Goal: Ask a question

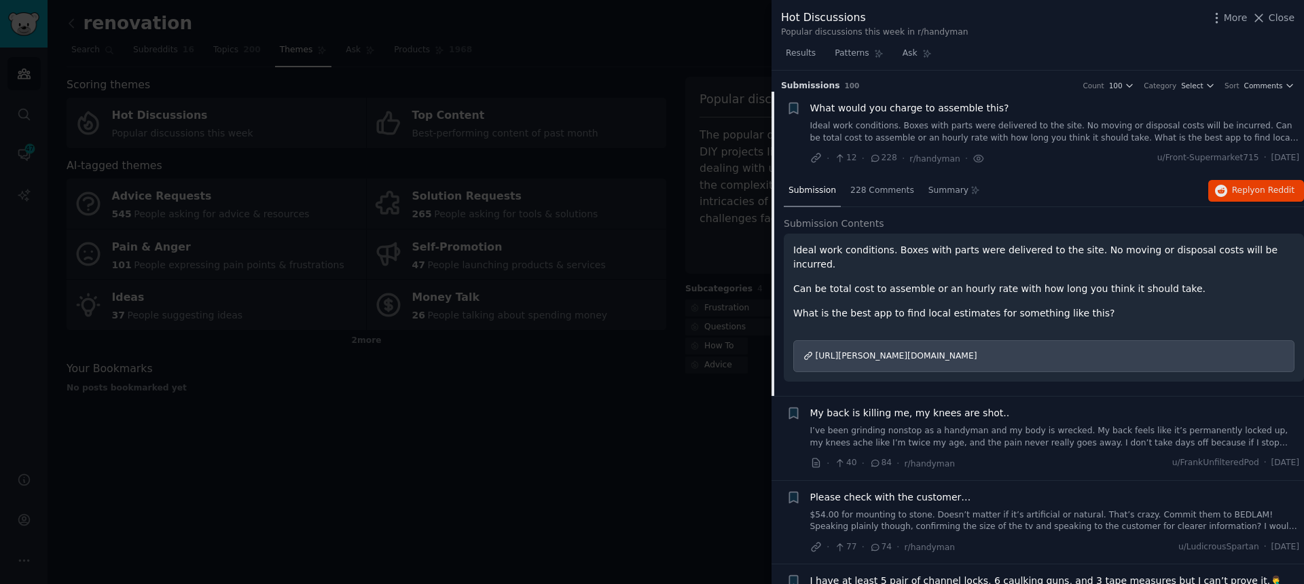
scroll to position [22, 0]
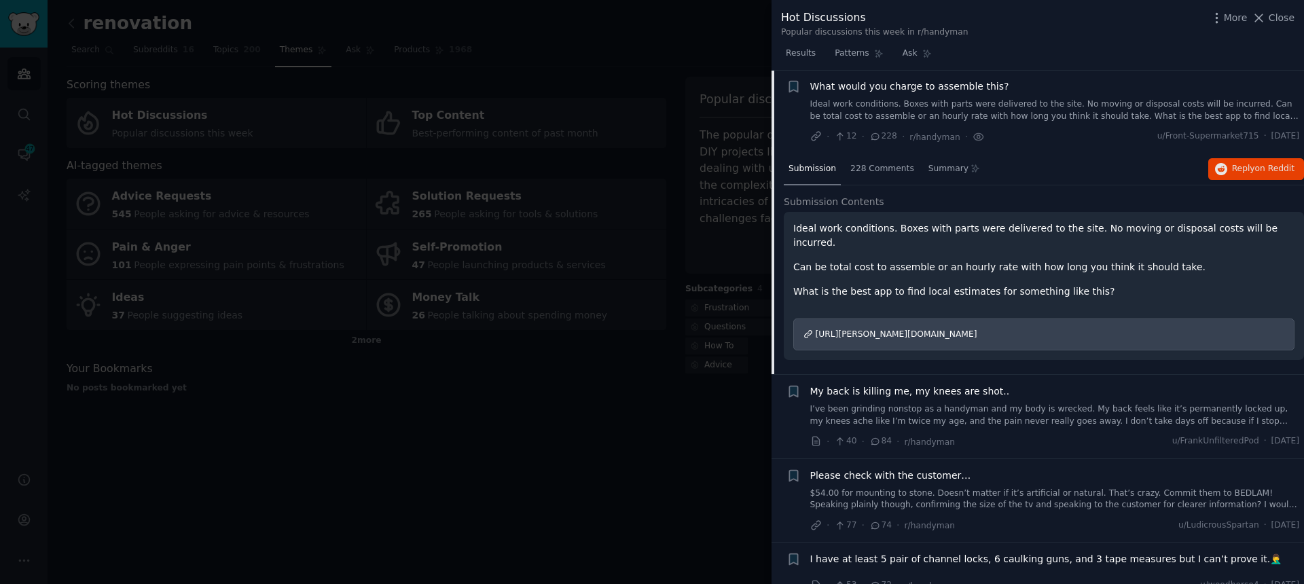
click at [789, 334] on div "Ideal work conditions. Boxes with parts were delivered to the site. No moving o…" at bounding box center [1044, 286] width 520 height 149
click at [751, 329] on div at bounding box center [652, 292] width 1304 height 584
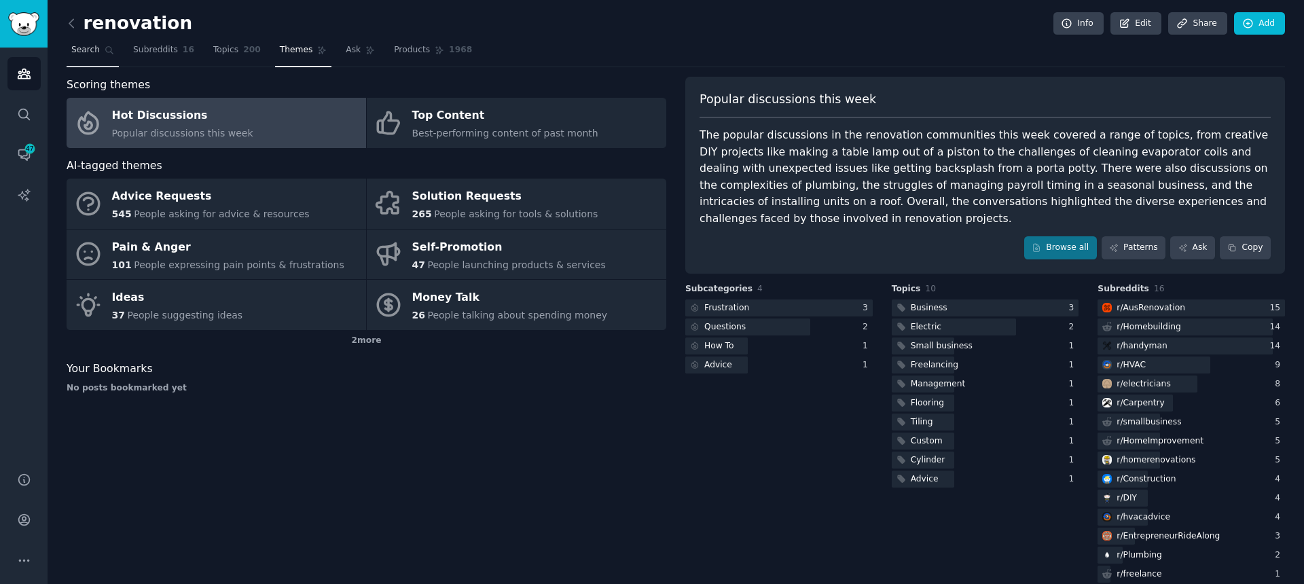
click at [98, 48] on span "Search" at bounding box center [85, 50] width 29 height 12
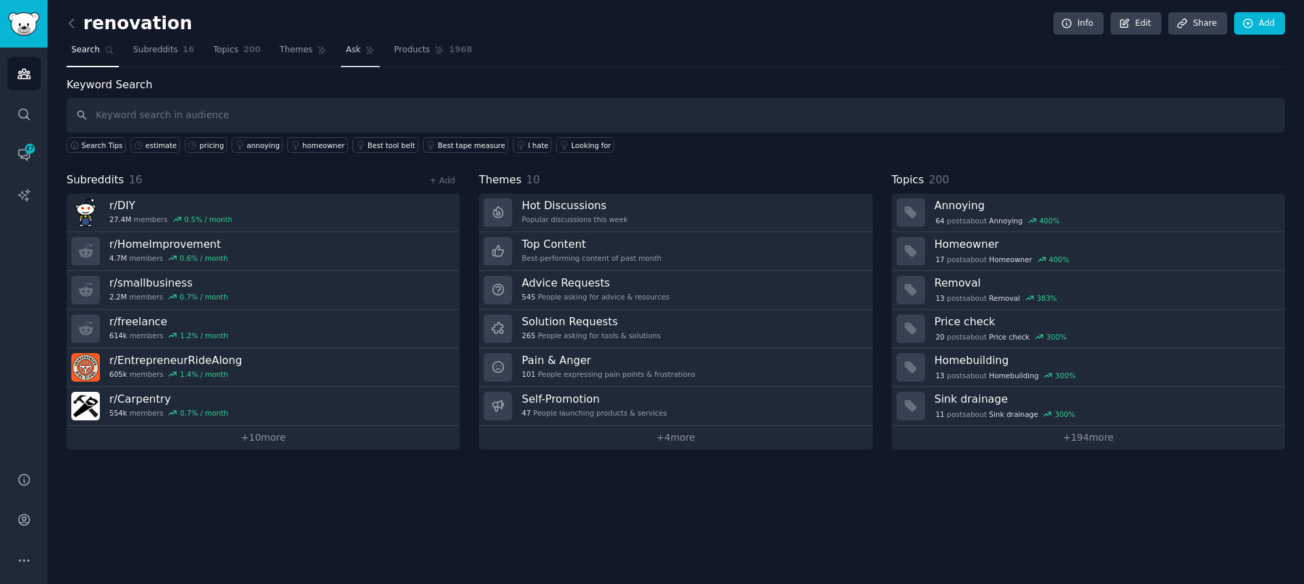
click at [353, 52] on span "Ask" at bounding box center [353, 50] width 15 height 12
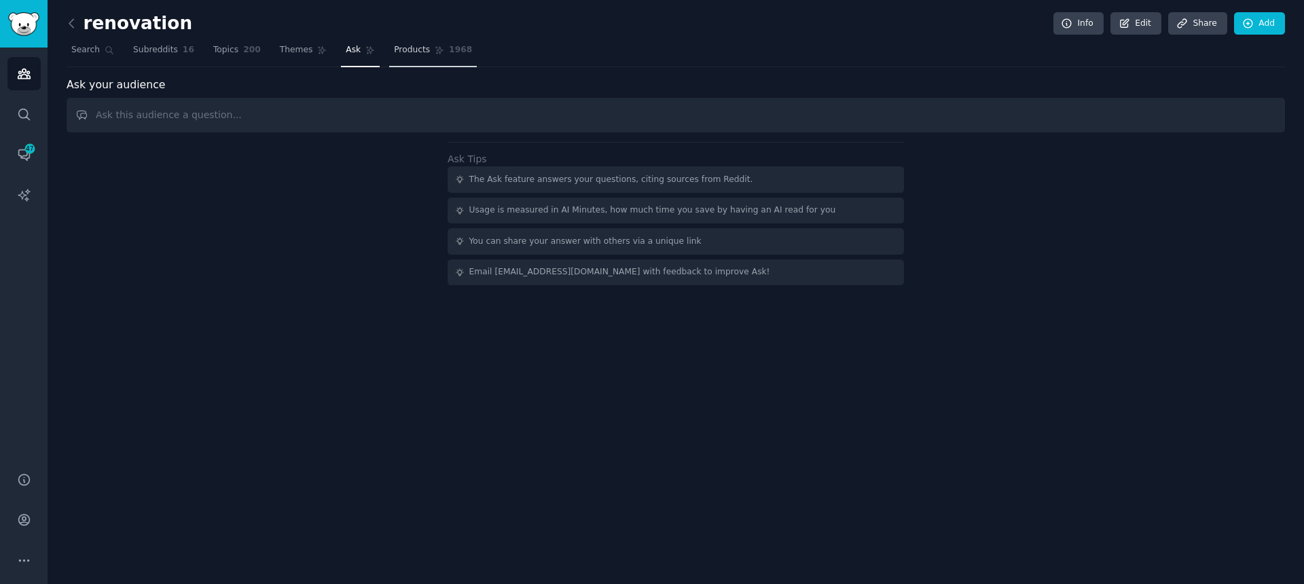
click at [414, 58] on link "Products 1968" at bounding box center [433, 53] width 88 height 28
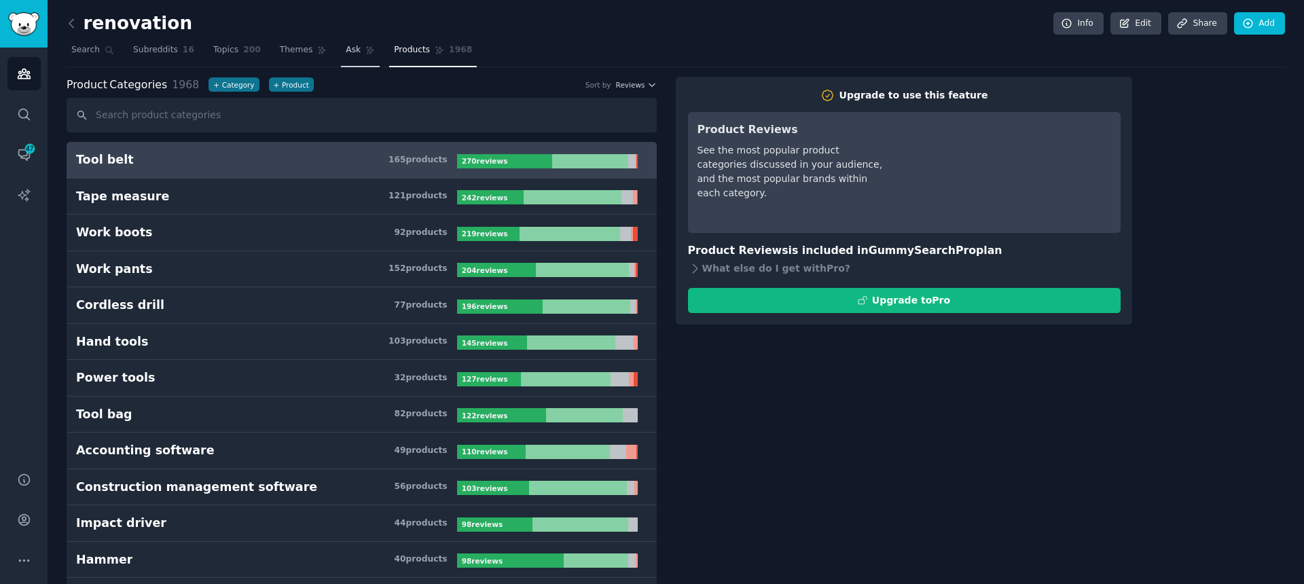
click at [346, 50] on span "Ask" at bounding box center [353, 50] width 15 height 12
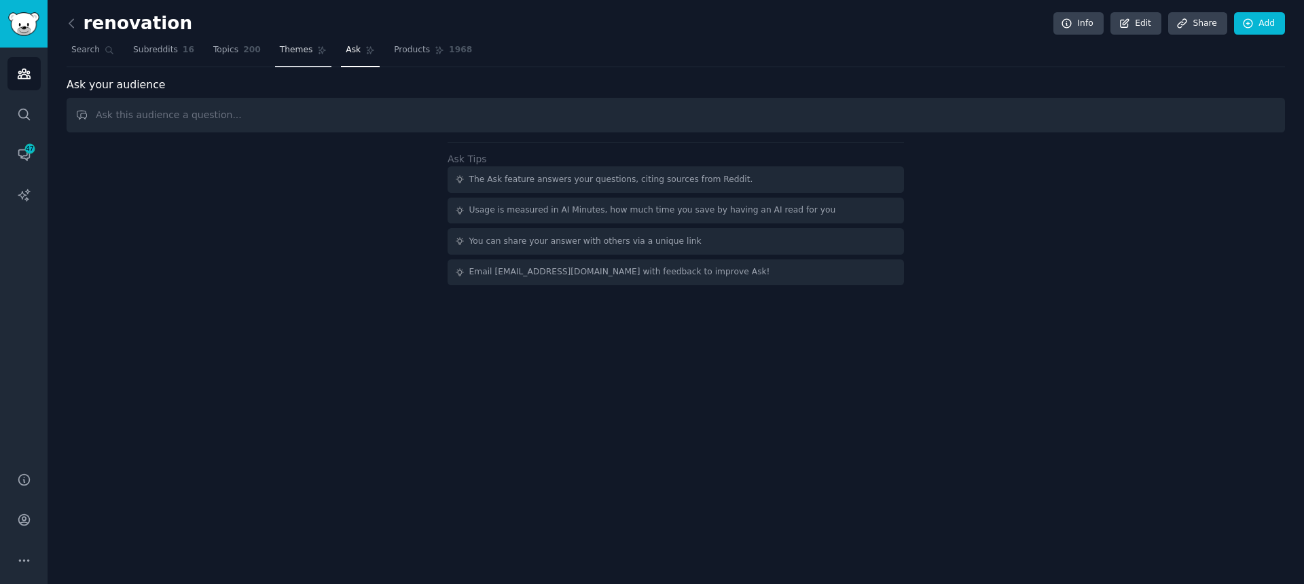
click at [286, 48] on span "Themes" at bounding box center [296, 50] width 33 height 12
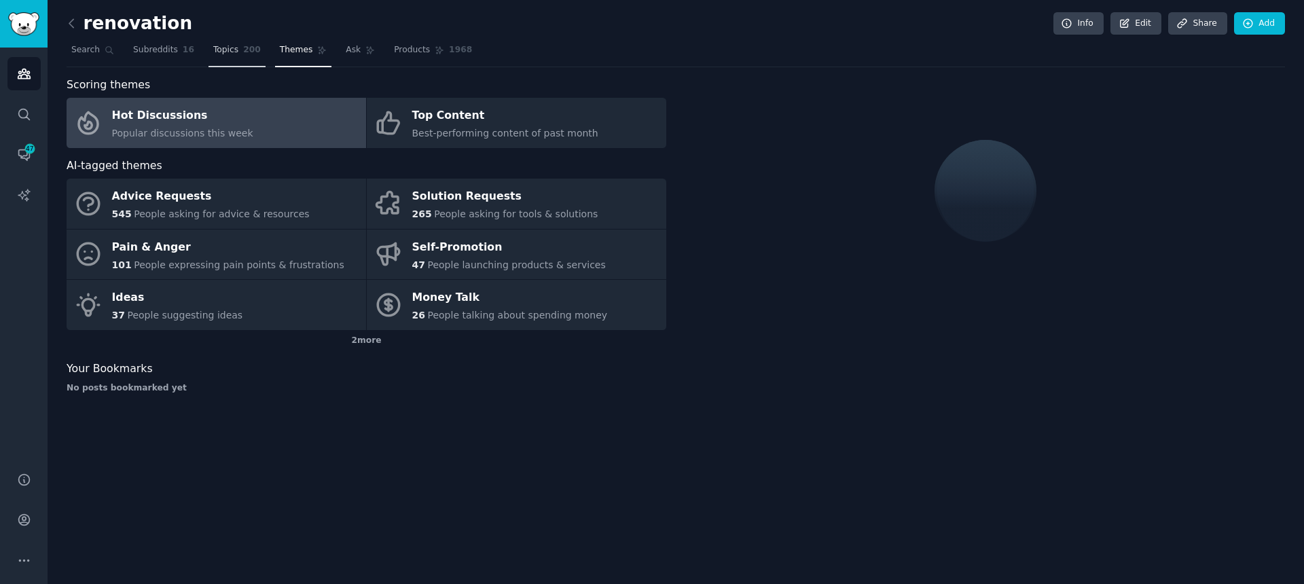
click at [209, 54] on link "Topics 200" at bounding box center [237, 53] width 57 height 28
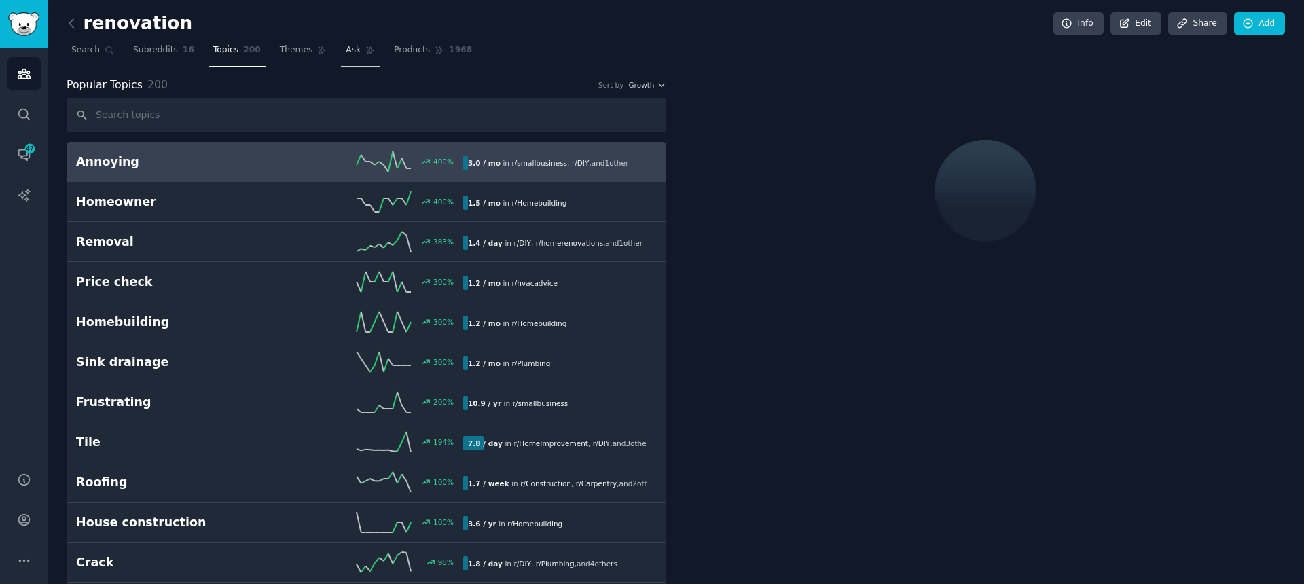
click at [348, 49] on span "Ask" at bounding box center [353, 50] width 15 height 12
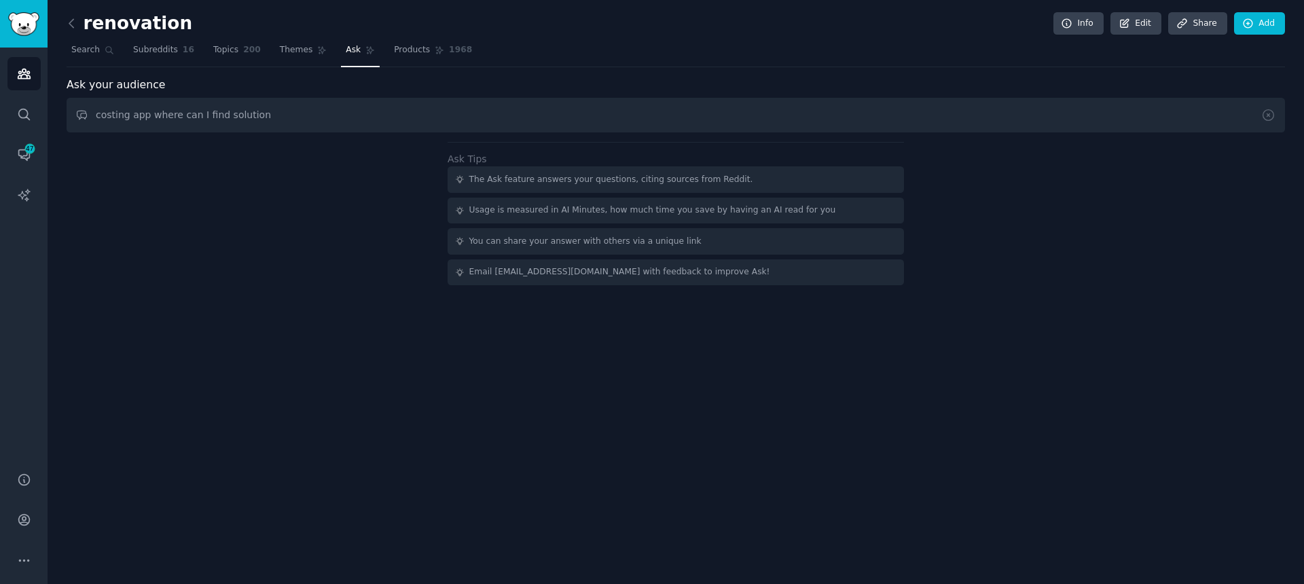
type input "costing app where can I find solution"
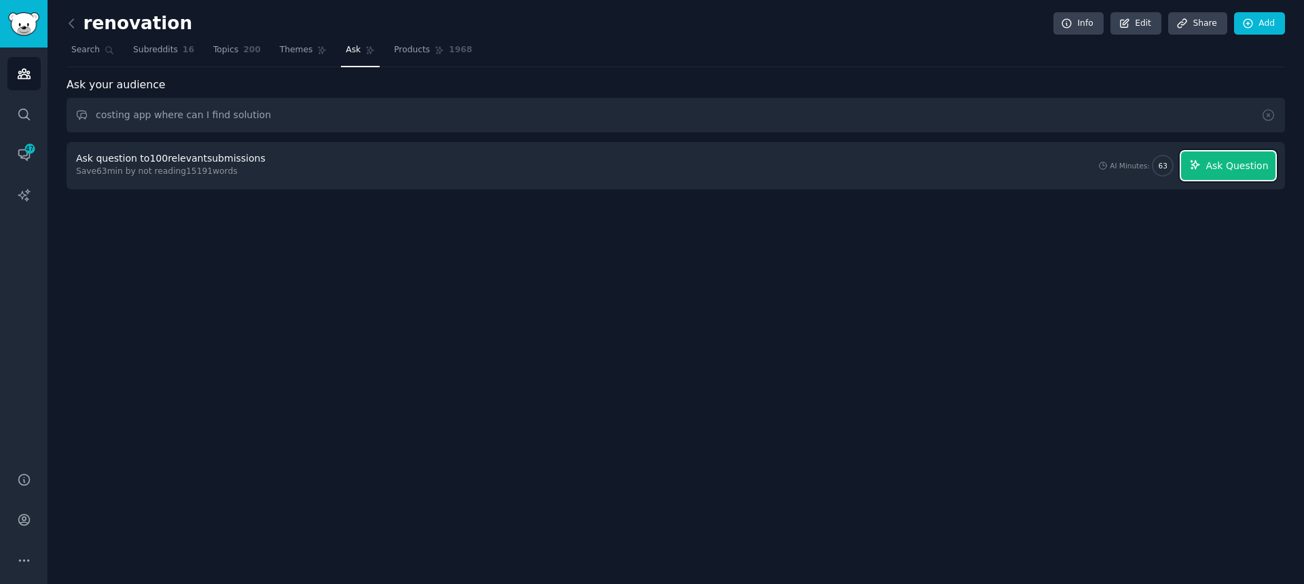
click at [1196, 171] on button "Ask Question" at bounding box center [1228, 165] width 94 height 29
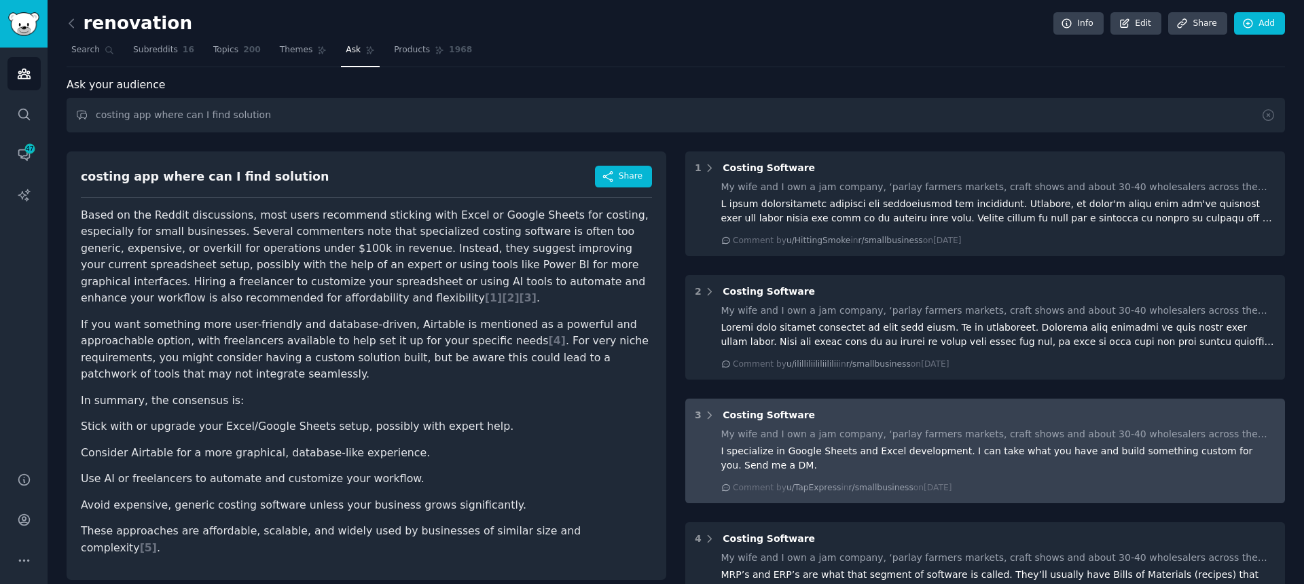
click at [755, 486] on div "Comment by u/TapExpress in r/smallbusiness on [DATE]" at bounding box center [842, 488] width 219 height 12
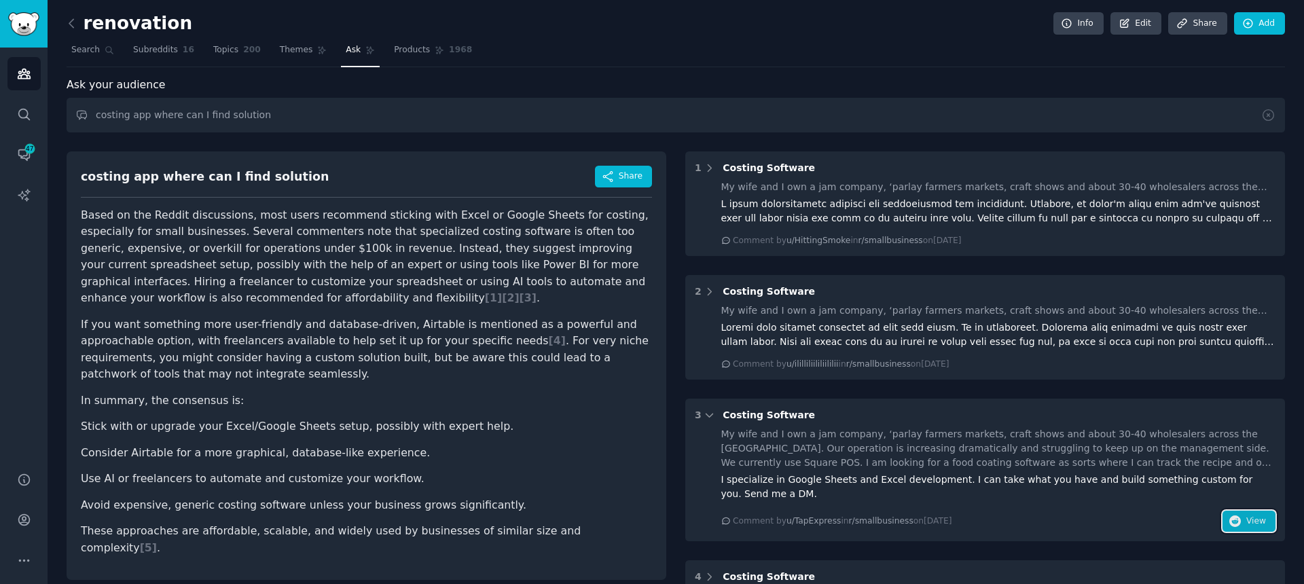
click at [1257, 518] on span "View" at bounding box center [1256, 522] width 20 height 12
drag, startPoint x: 271, startPoint y: 178, endPoint x: 77, endPoint y: 182, distance: 193.6
click at [77, 182] on div "costing app where can I find solution Share Based on the Reddit discussions, mo…" at bounding box center [367, 365] width 600 height 429
copy div "costing app where can I find solution"
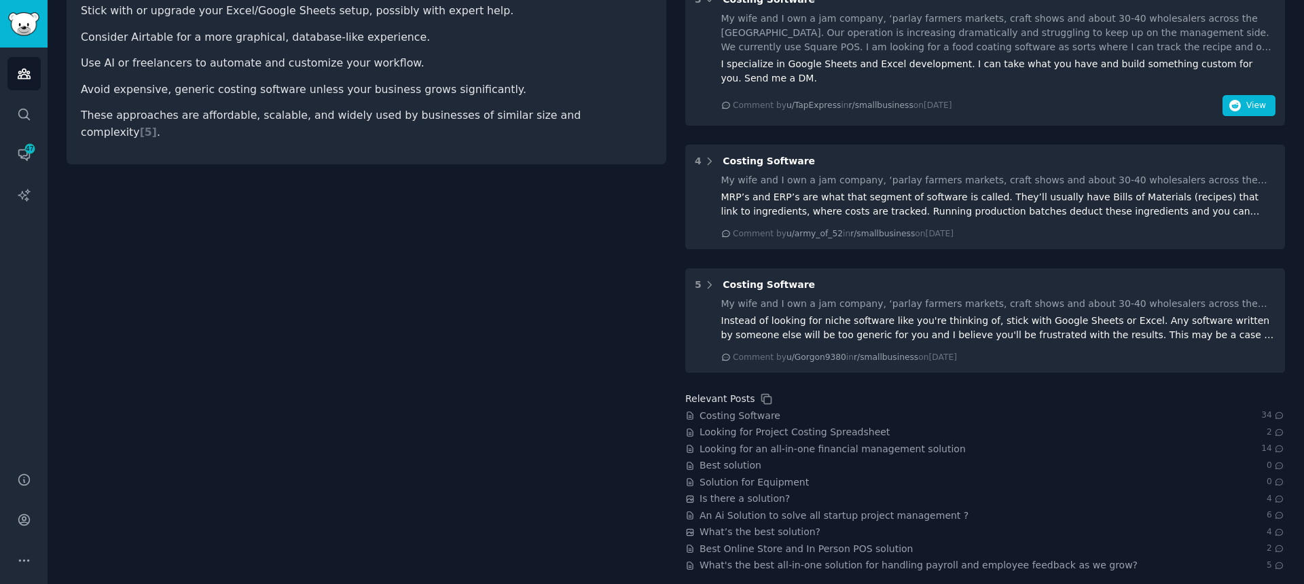
scroll to position [423, 0]
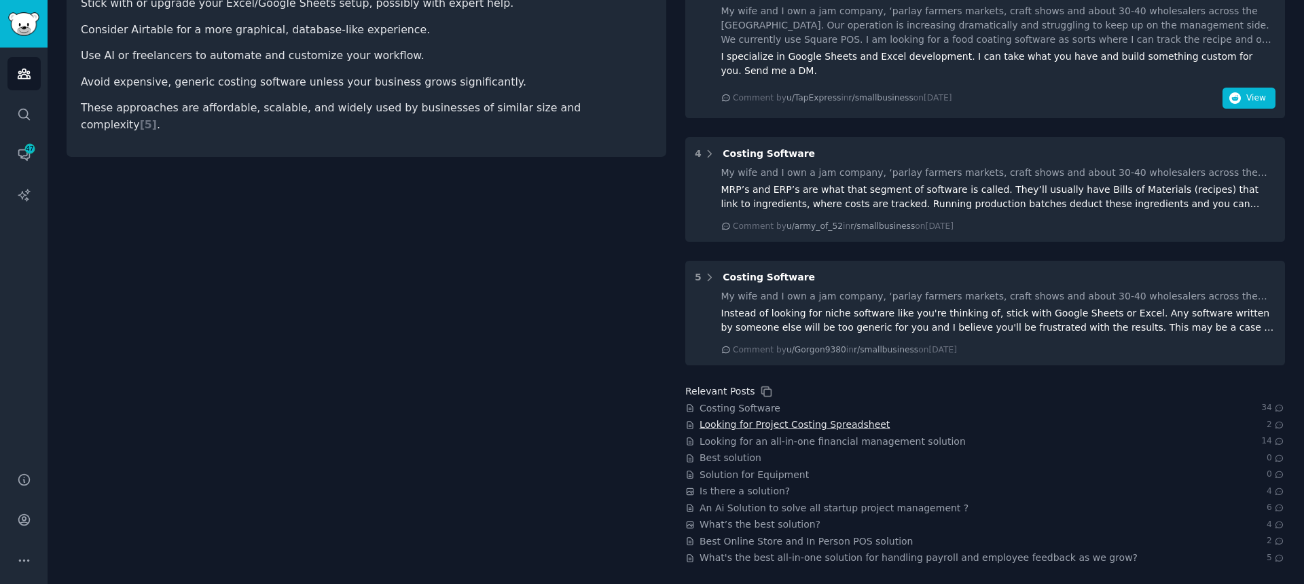
click at [761, 427] on span "Looking for Project Costing Spreadsheet" at bounding box center [795, 425] width 190 height 14
click at [753, 424] on span "Looking for Project Costing Spreadsheet" at bounding box center [795, 425] width 190 height 14
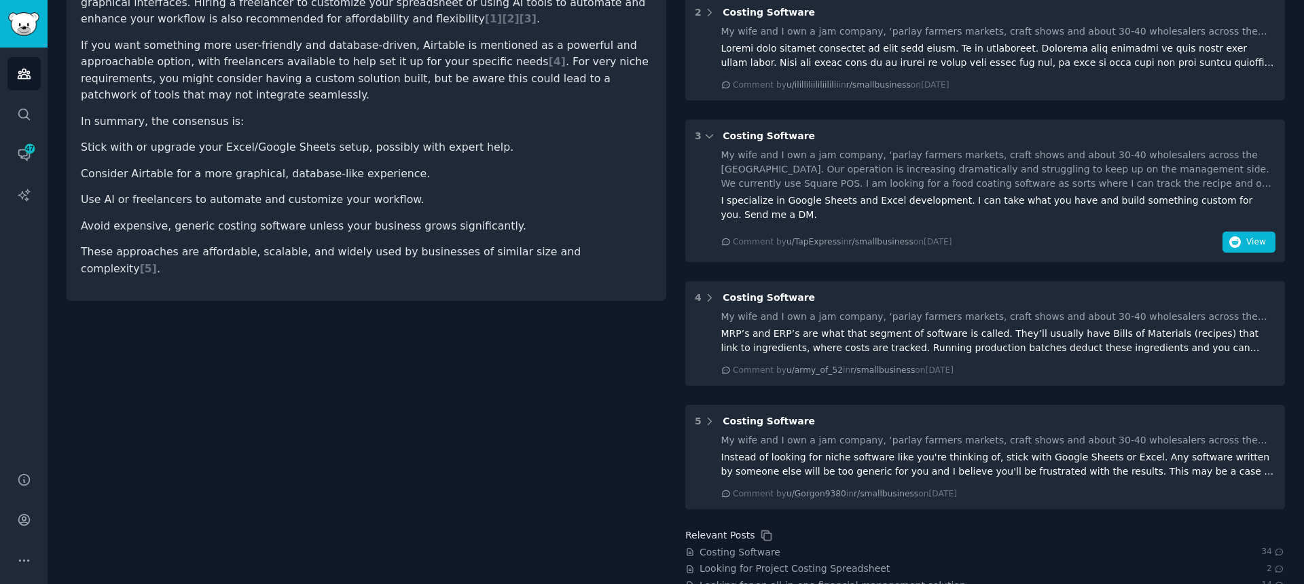
scroll to position [0, 0]
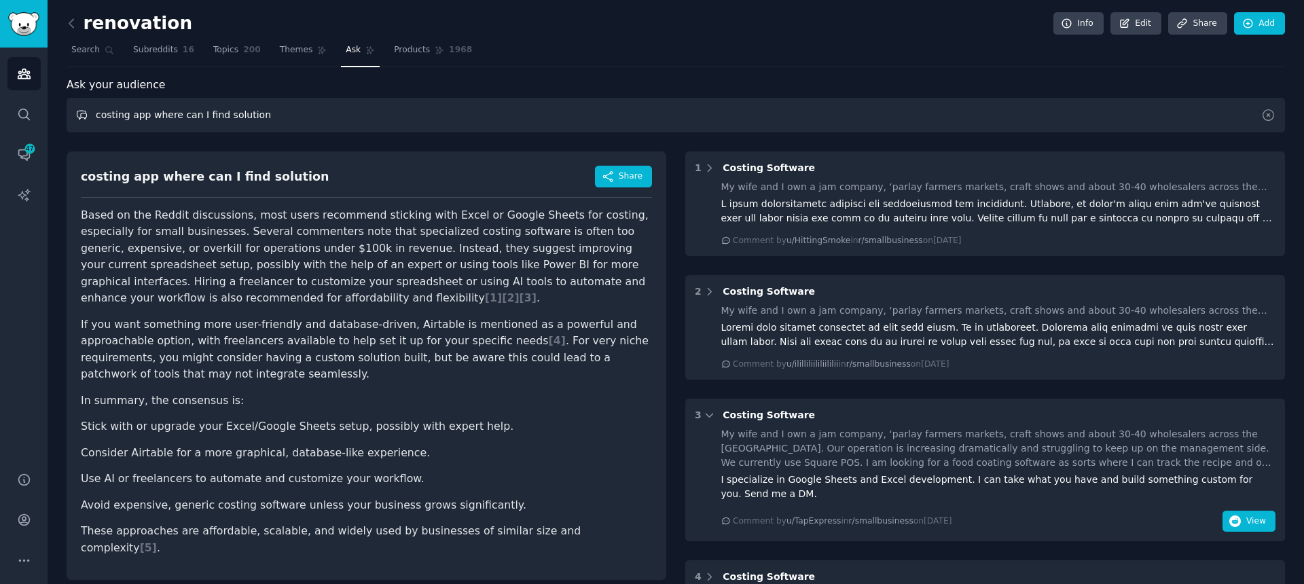
click at [331, 103] on input "costing app where can I find solution" at bounding box center [676, 115] width 1219 height 35
drag, startPoint x: 144, startPoint y: 107, endPoint x: 27, endPoint y: 88, distance: 118.4
click at [27, 88] on div "Audiences Search Conversations 47 AI Reports Help Account More renovation Info …" at bounding box center [652, 292] width 1304 height 584
click at [148, 54] on span "Subreddits" at bounding box center [155, 50] width 45 height 12
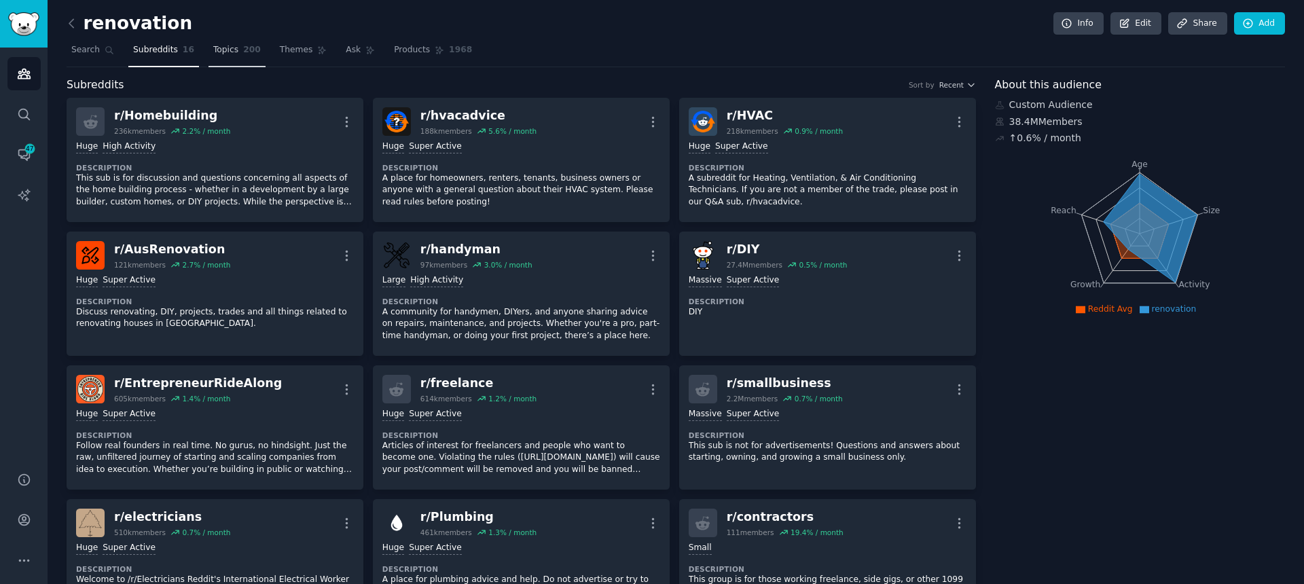
click at [224, 50] on span "Topics" at bounding box center [225, 50] width 25 height 12
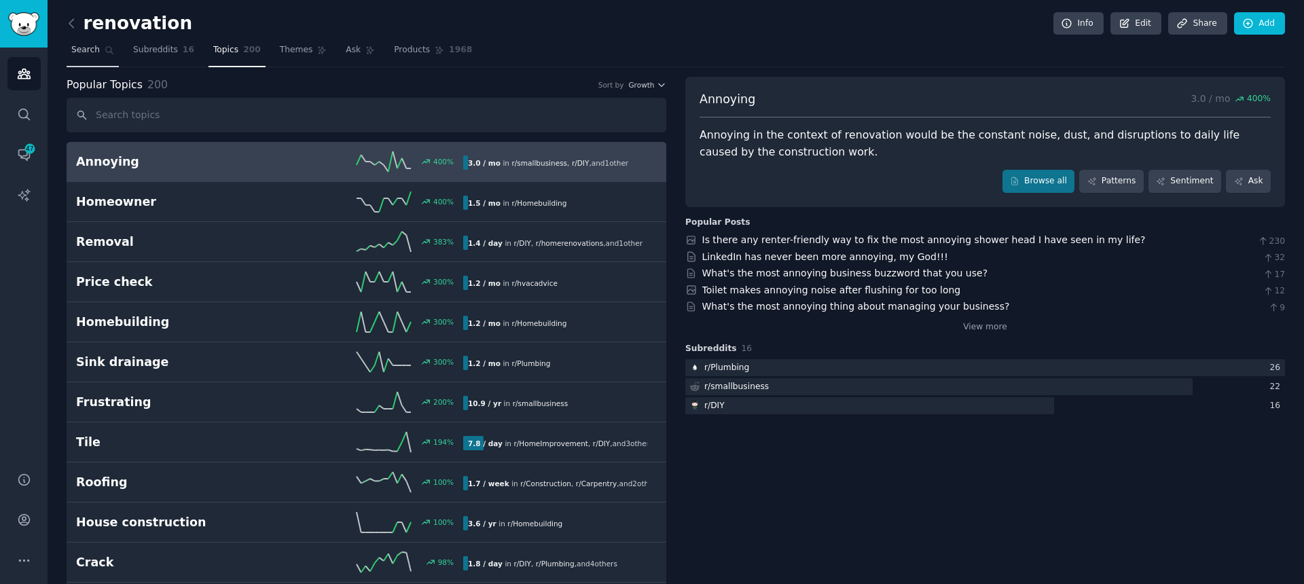
click at [88, 56] on link "Search" at bounding box center [93, 53] width 52 height 28
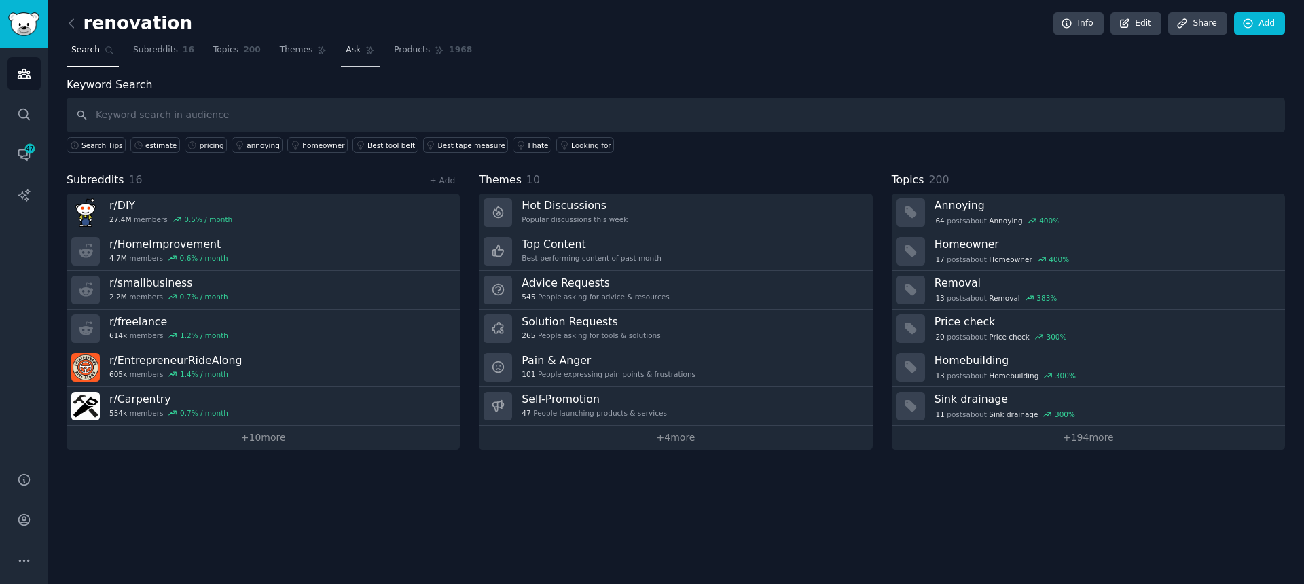
click at [346, 54] on span "Ask" at bounding box center [353, 50] width 15 height 12
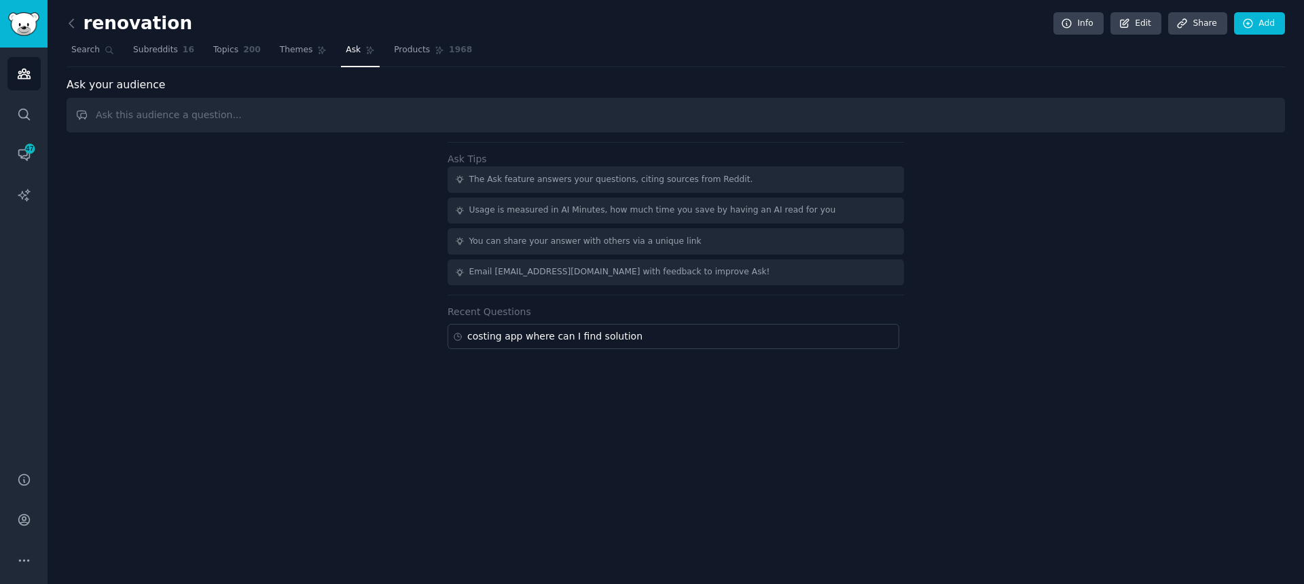
click at [215, 116] on input "text" at bounding box center [676, 115] width 1219 height 35
type input "Looking for mobile app"
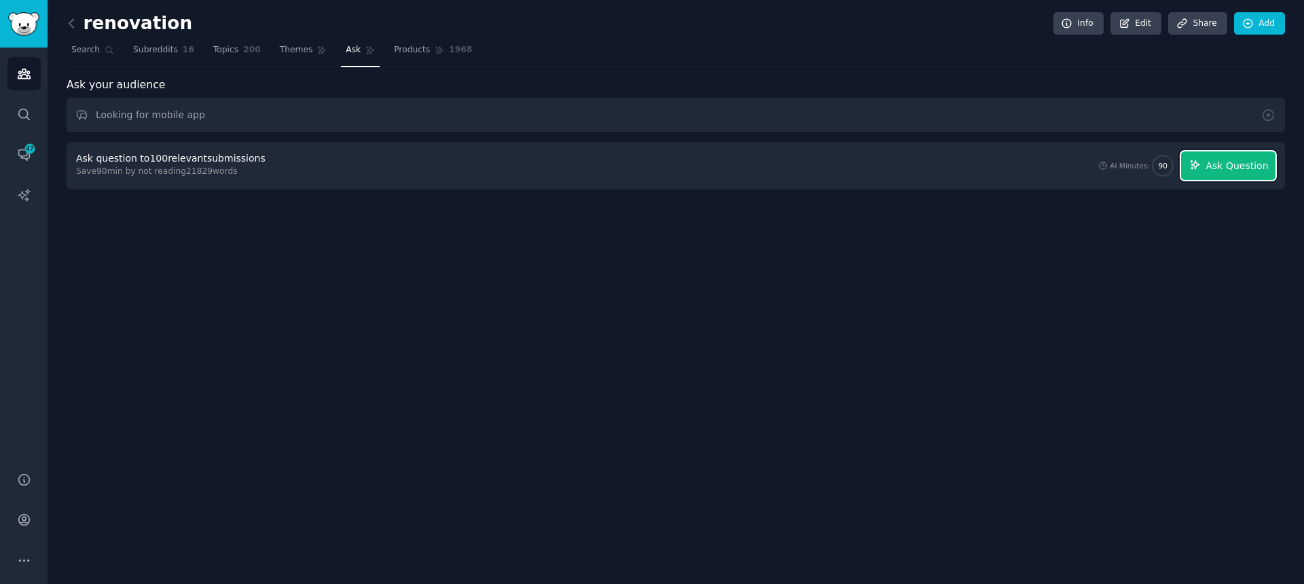
click at [1223, 165] on span "Ask Question" at bounding box center [1237, 166] width 62 height 14
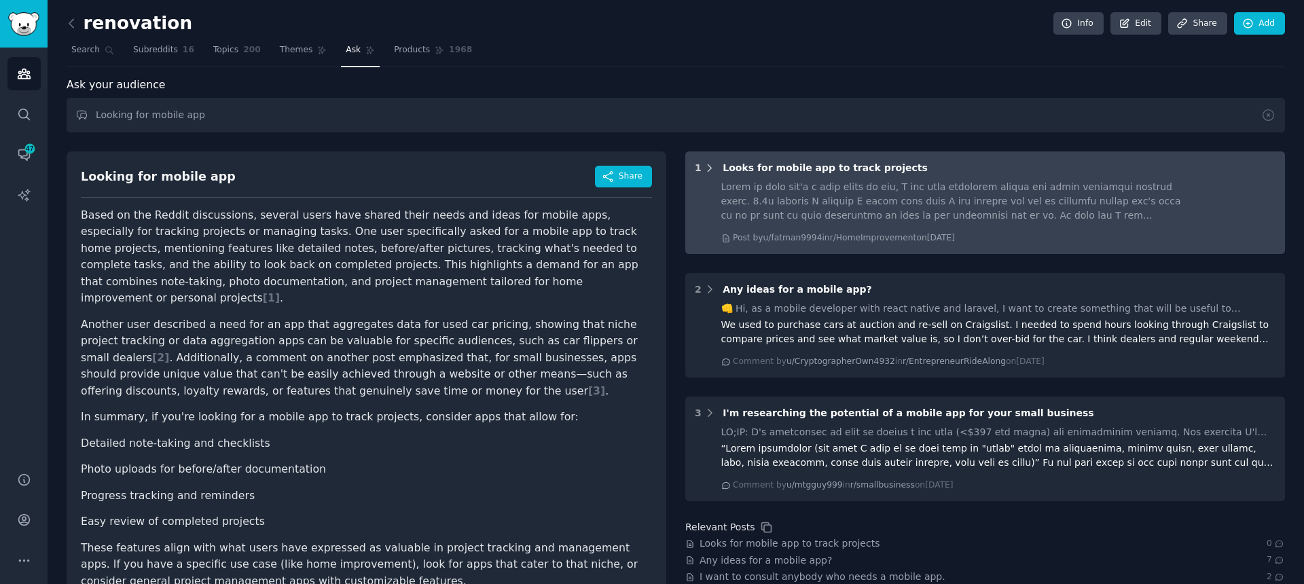
click at [711, 170] on div "1 Looks for mobile app to track projects" at bounding box center [985, 168] width 581 height 14
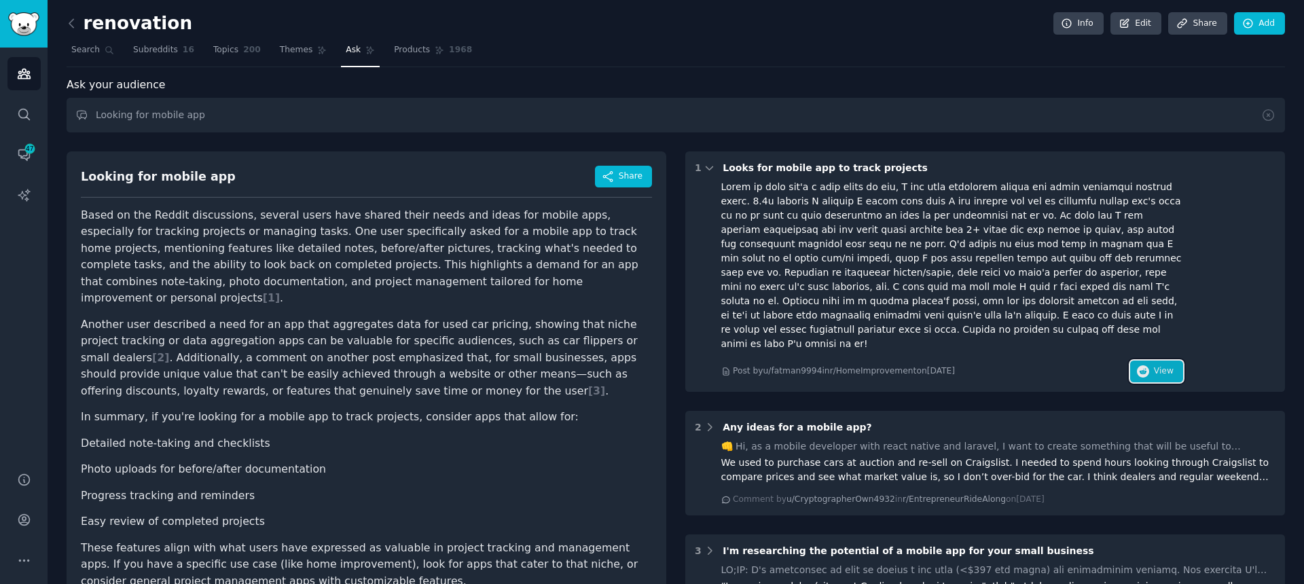
click at [1147, 361] on button "View" at bounding box center [1156, 372] width 53 height 22
